Goal: Task Accomplishment & Management: Complete application form

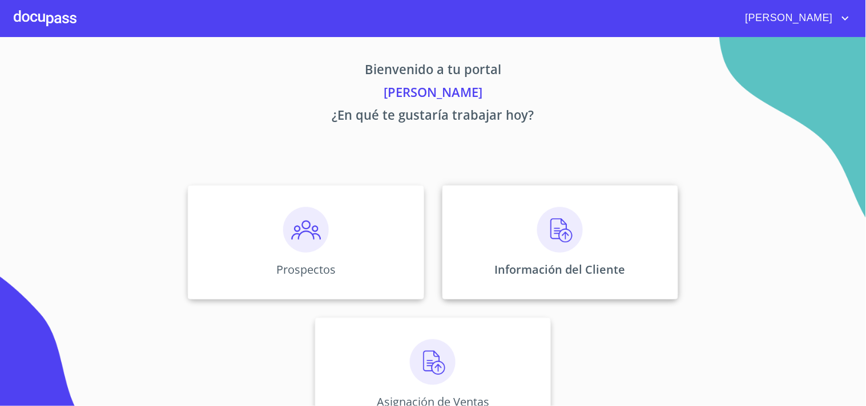
click at [537, 221] on img at bounding box center [560, 230] width 46 height 46
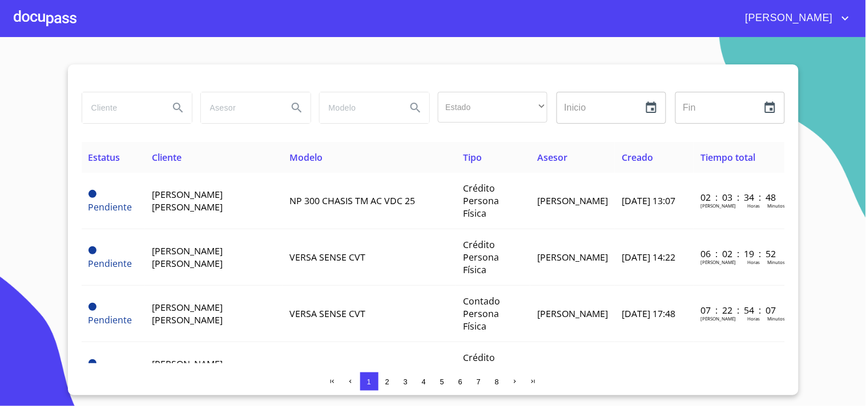
click at [139, 109] on input "search" at bounding box center [121, 107] width 78 height 31
click at [156, 110] on input "search" at bounding box center [121, 107] width 78 height 31
click at [114, 105] on input "search" at bounding box center [121, 107] width 78 height 31
click at [138, 117] on input "search" at bounding box center [121, 107] width 78 height 31
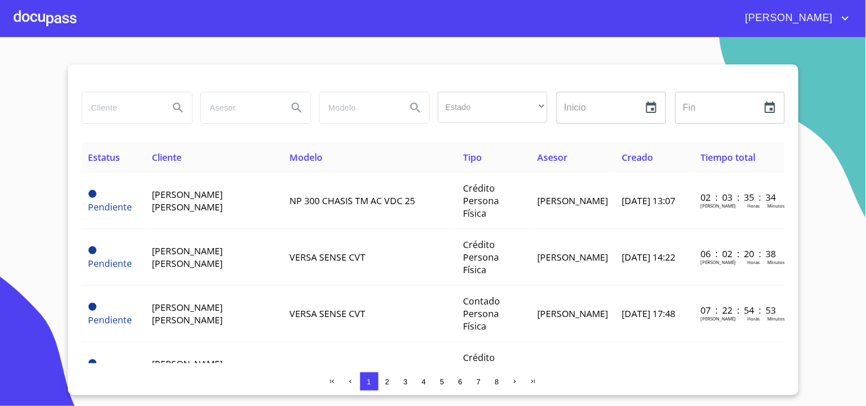
click at [40, 27] on div at bounding box center [45, 18] width 63 height 37
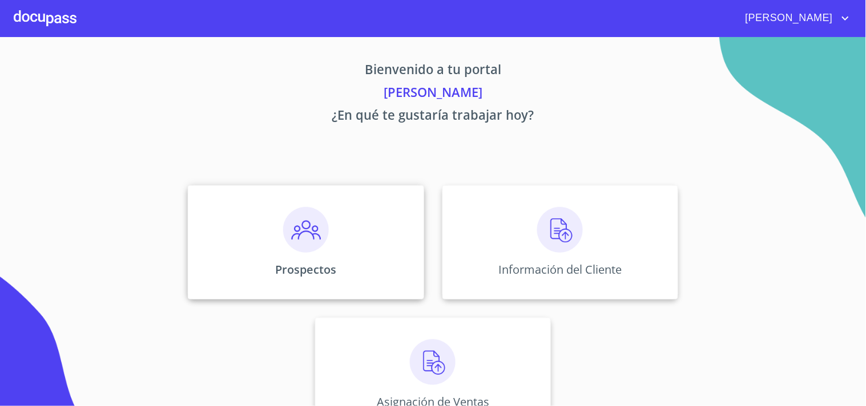
click at [246, 208] on div "Prospectos" at bounding box center [306, 242] width 236 height 114
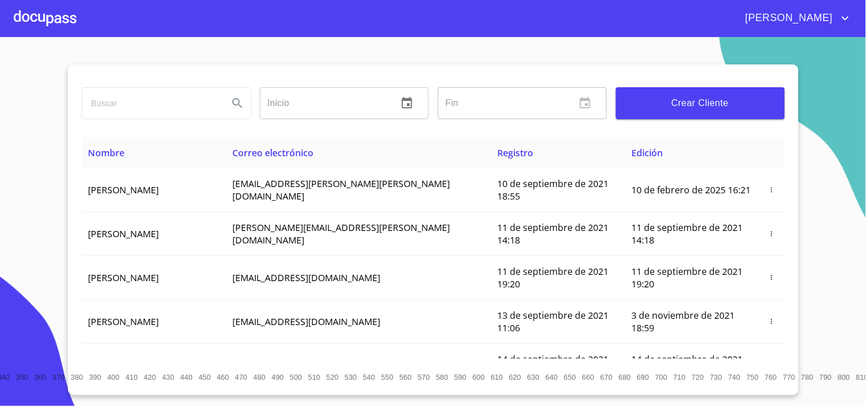
click at [191, 107] on input "search" at bounding box center [150, 103] width 137 height 31
type input "[PERSON_NAME]"
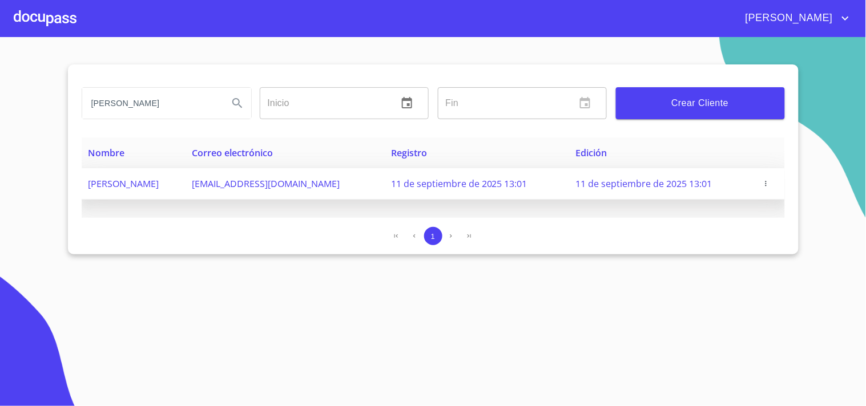
drag, startPoint x: 350, startPoint y: 185, endPoint x: 254, endPoint y: 177, distance: 96.2
click at [254, 177] on tr "[PERSON_NAME] [EMAIL_ADDRESS][DOMAIN_NAME] 11 de septiembre de 2025 13:01 11 de…" at bounding box center [433, 183] width 703 height 31
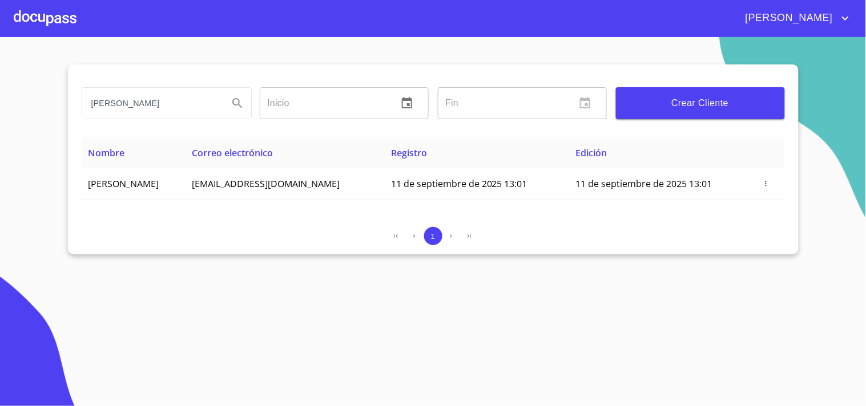
copy tr "[EMAIL_ADDRESS][DOMAIN_NAME]"
drag, startPoint x: 309, startPoint y: 297, endPoint x: 318, endPoint y: 274, distance: 24.8
click at [311, 296] on section "[PERSON_NAME] ​ Fin ​ Crear Cliente Nombre Correo electrónico Registro Edición …" at bounding box center [433, 221] width 866 height 369
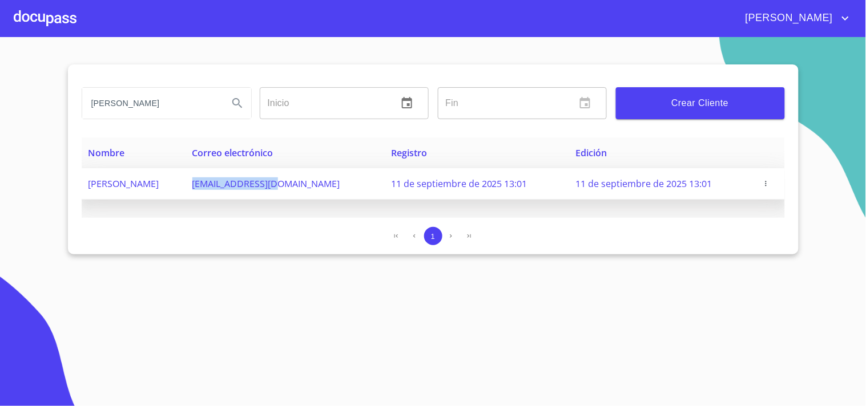
drag, startPoint x: 346, startPoint y: 184, endPoint x: 265, endPoint y: 184, distance: 81.0
click at [265, 184] on span "[EMAIL_ADDRESS][DOMAIN_NAME]" at bounding box center [266, 183] width 148 height 13
copy span "[EMAIL_ADDRESS][DOMAIN_NAME]"
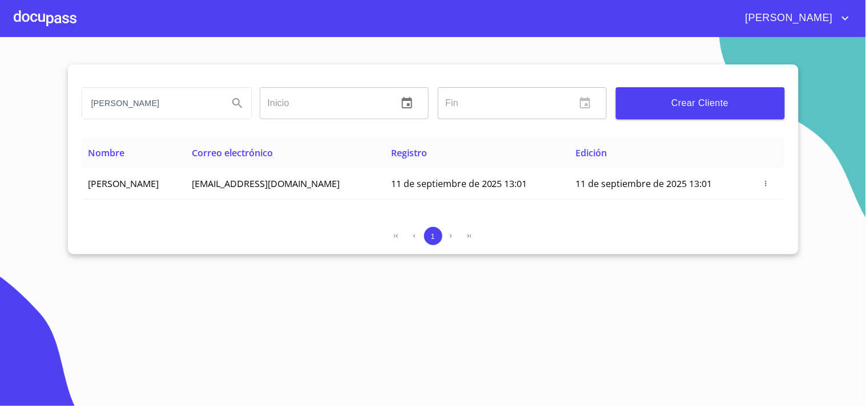
click at [73, 21] on div at bounding box center [45, 18] width 63 height 37
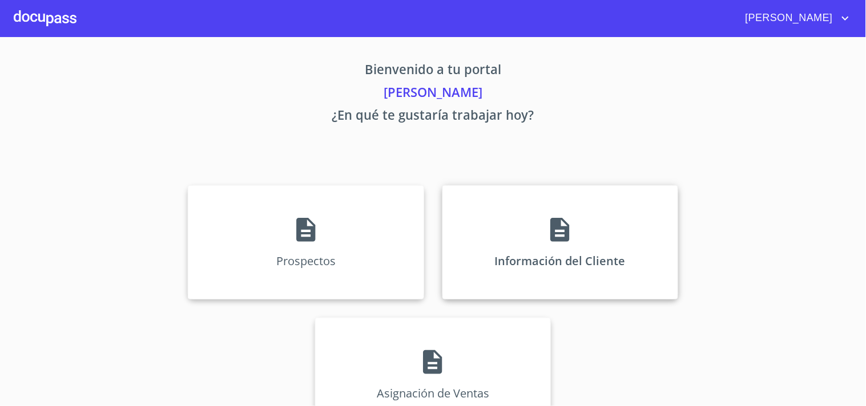
click at [663, 274] on div "Información del Cliente" at bounding box center [560, 242] width 236 height 114
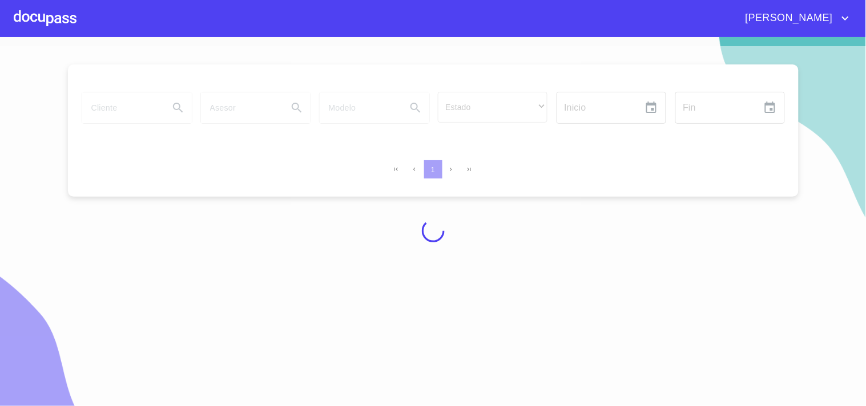
click at [134, 109] on div at bounding box center [433, 230] width 866 height 369
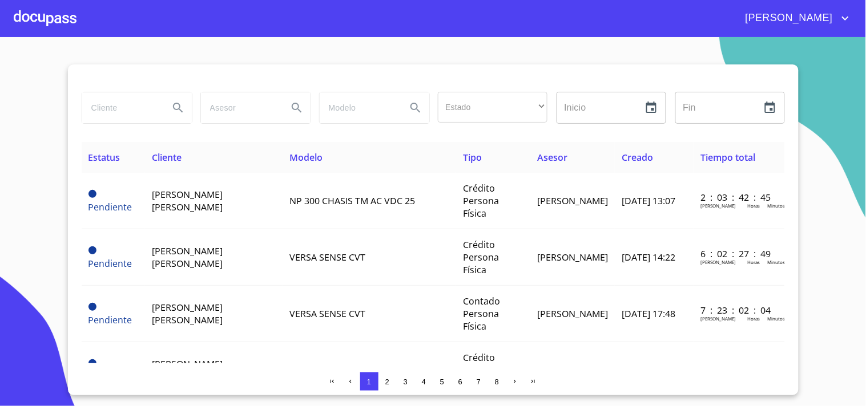
click at [135, 115] on input "search" at bounding box center [121, 107] width 78 height 31
type input "[PERSON_NAME]"
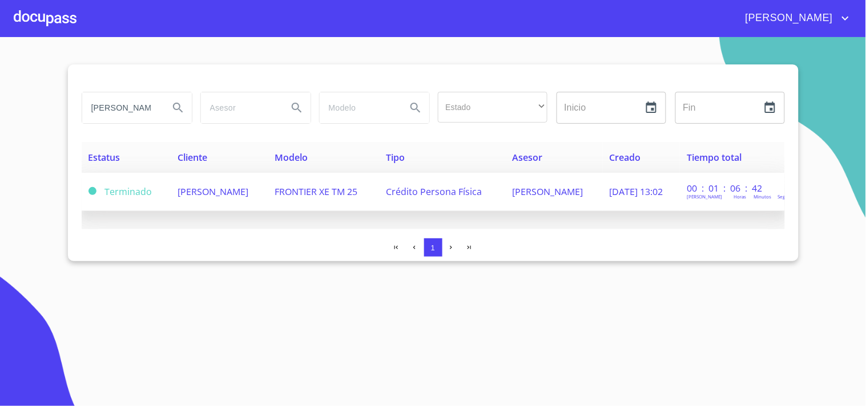
click at [268, 181] on td "[PERSON_NAME]" at bounding box center [219, 192] width 97 height 38
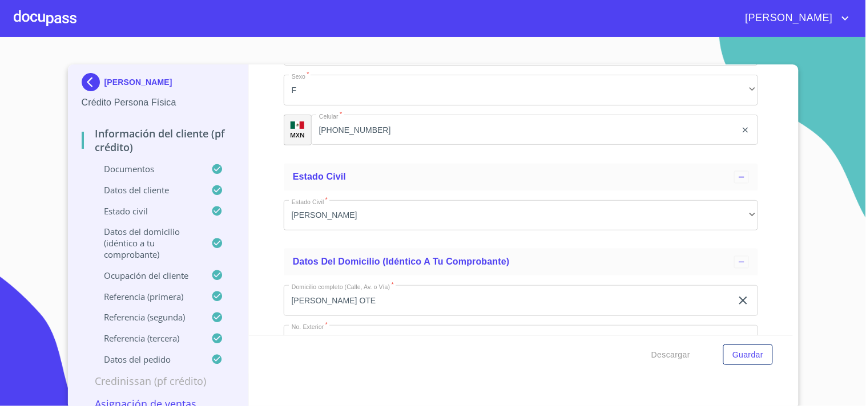
scroll to position [3884, 0]
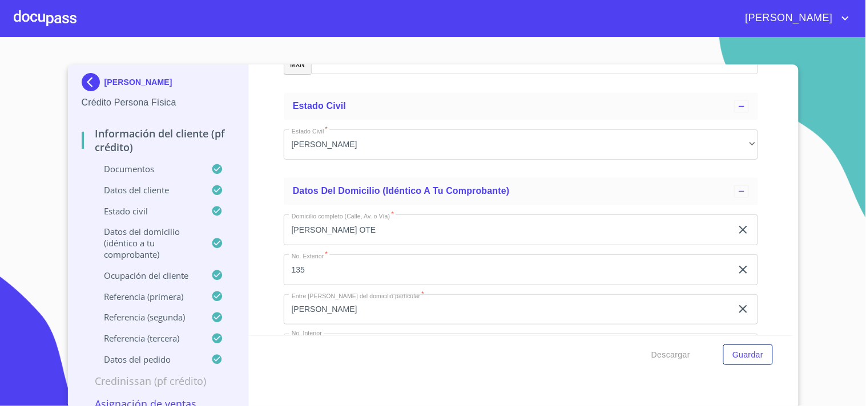
click at [395, 75] on input "[PHONE_NUMBER]" at bounding box center [523, 59] width 425 height 31
drag, startPoint x: 395, startPoint y: 317, endPoint x: 381, endPoint y: 307, distance: 17.2
click at [383, 75] on input "[PHONE_NUMBER]" at bounding box center [537, 59] width 397 height 31
click at [380, 75] on input "[PHONE_NUMBER]" at bounding box center [537, 59] width 397 height 31
click at [387, 75] on input "[PHONE_NUMBER]" at bounding box center [537, 59] width 397 height 31
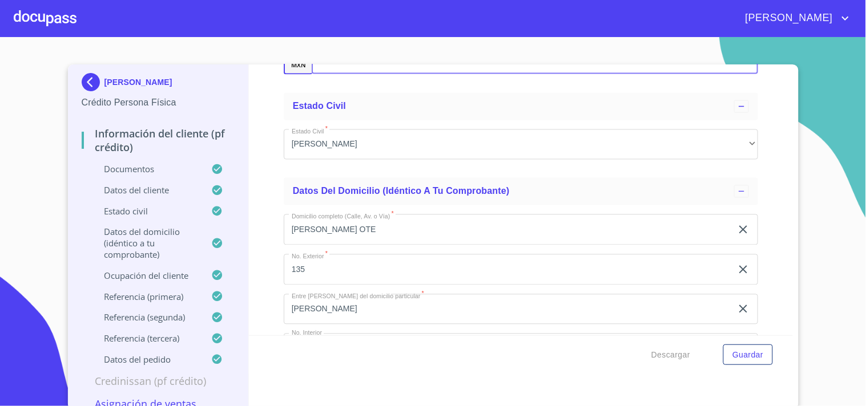
click at [387, 75] on input "[PHONE_NUMBER]" at bounding box center [537, 59] width 397 height 31
click at [389, 75] on input "[PHONE_NUMBER]" at bounding box center [537, 59] width 397 height 31
click at [475, 75] on input "[PHONE_NUMBER]" at bounding box center [537, 59] width 397 height 31
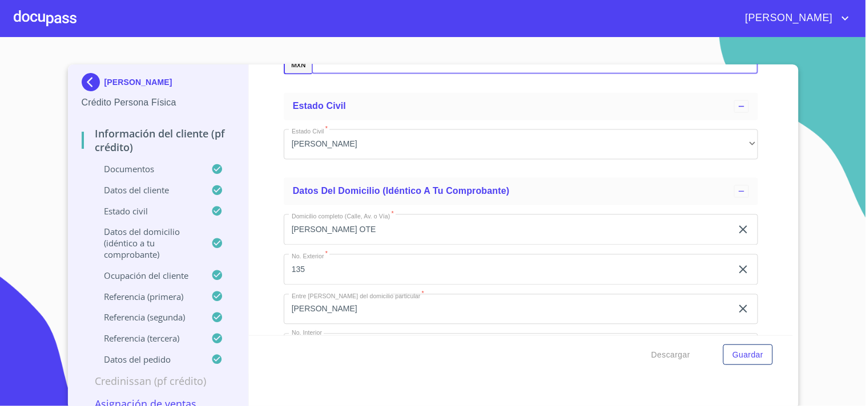
click at [31, 9] on div at bounding box center [45, 18] width 63 height 37
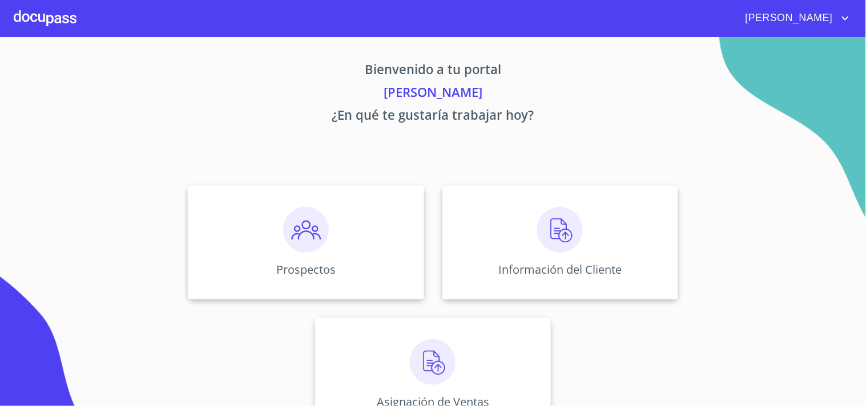
click at [565, 310] on div "Prospectos Información del Cliente Asignación de Ventas" at bounding box center [433, 308] width 708 height 265
click at [560, 260] on div "Información del Cliente" at bounding box center [560, 242] width 236 height 114
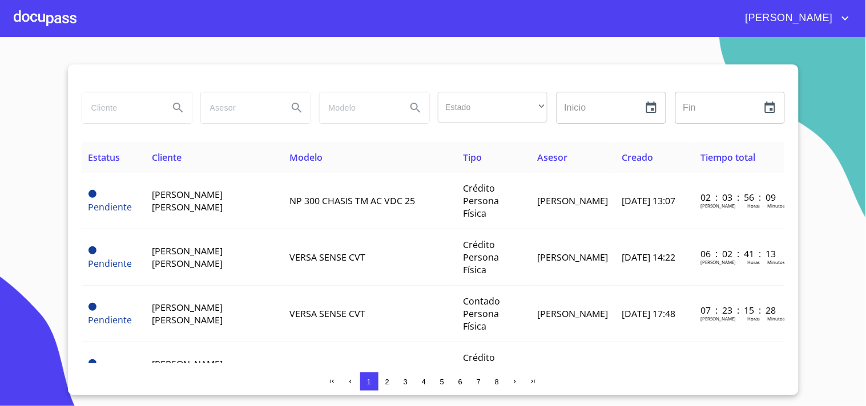
click at [112, 101] on input "search" at bounding box center [121, 107] width 78 height 31
type input "[PERSON_NAME] [PERSON_NAME]"
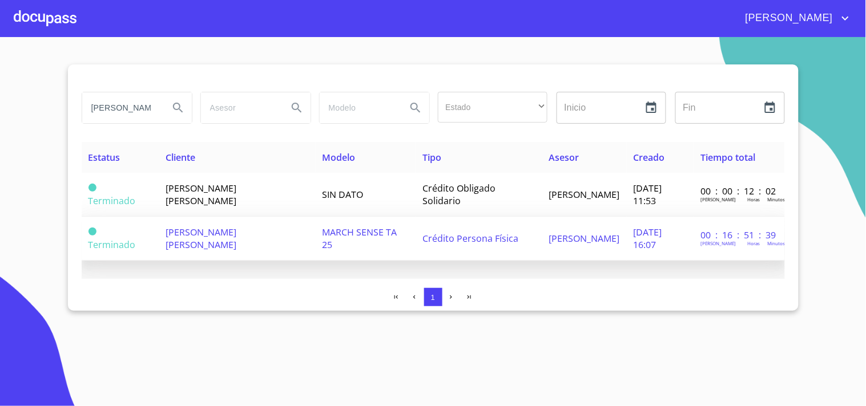
click at [270, 242] on td "[PERSON_NAME] [PERSON_NAME]" at bounding box center [237, 239] width 156 height 44
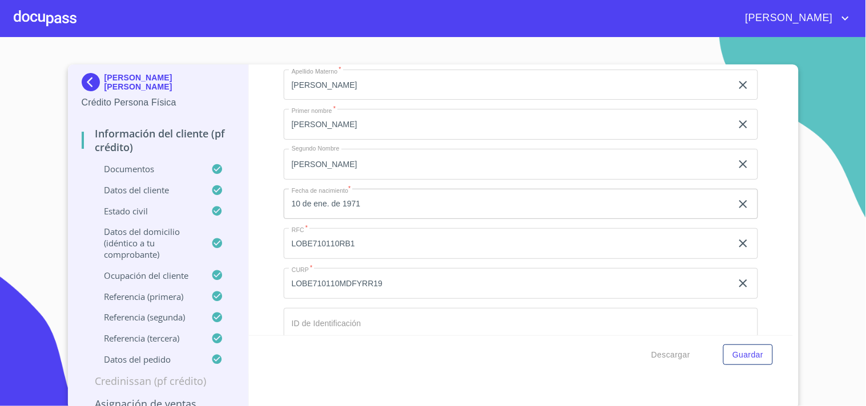
scroll to position [3418, 0]
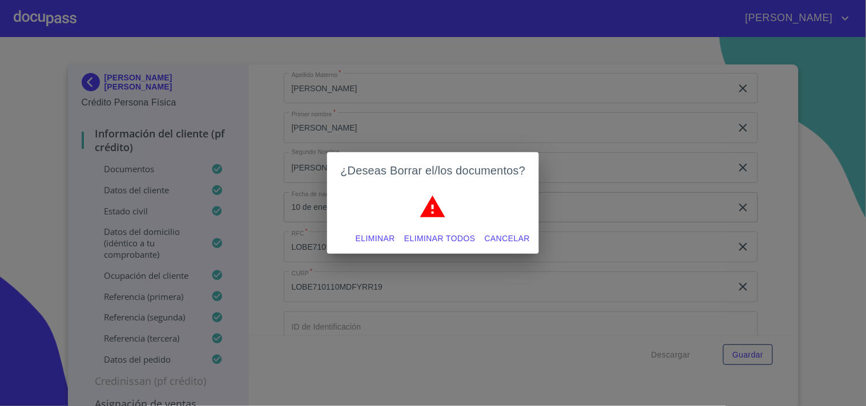
click at [370, 235] on span "Eliminar" at bounding box center [374, 239] width 39 height 14
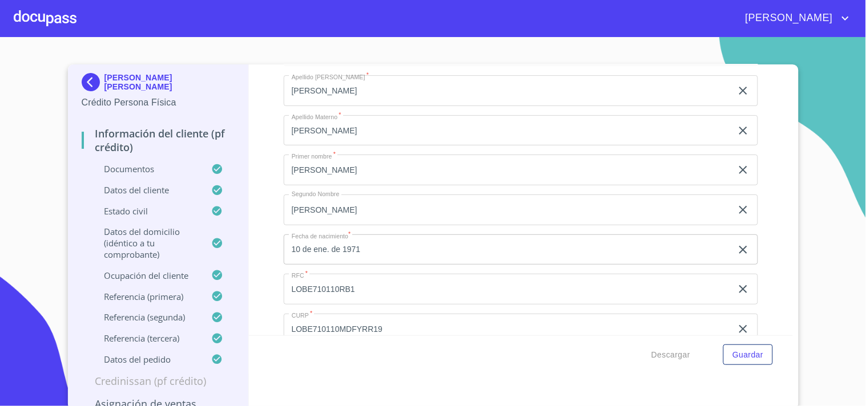
scroll to position [3354, 0]
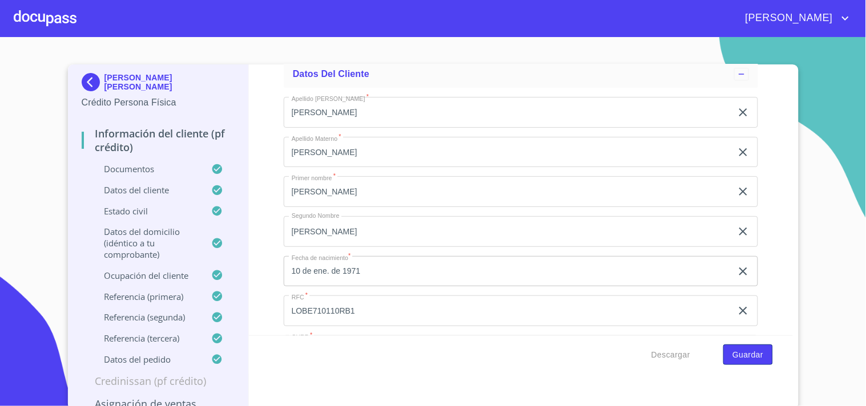
click at [741, 353] on span "Guardar" at bounding box center [747, 355] width 31 height 14
